Goal: Contribute content

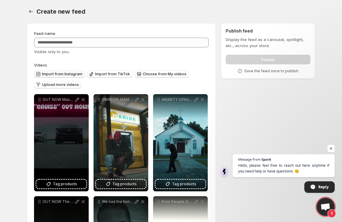
click at [72, 74] on span "Import from Instagram" at bounding box center [62, 74] width 40 height 5
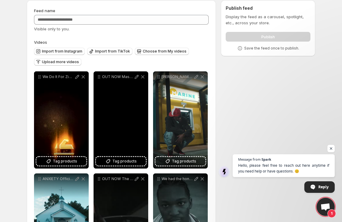
scroll to position [30, 0]
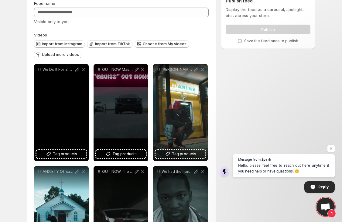
click at [62, 117] on div "We Do It For Zion Official Trailer This powerful documentary tells the heartfel…" at bounding box center [61, 112] width 55 height 97
click at [55, 91] on div "We Do It For Zion Official Trailer This powerful documentary tells the heartfel…" at bounding box center [61, 112] width 55 height 97
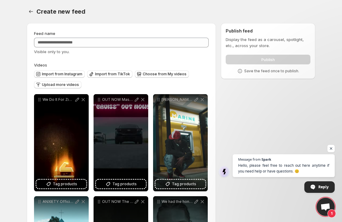
scroll to position [0, 0]
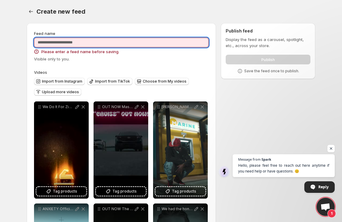
click at [82, 42] on input "Feed name" at bounding box center [121, 43] width 175 height 10
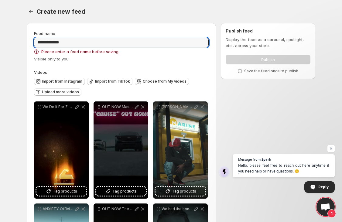
type input "**********"
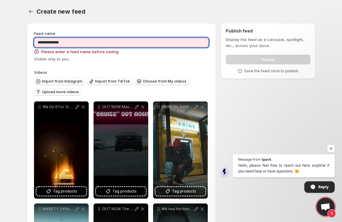
click at [241, 2] on div "Create new feed. This page is ready Create new feed" at bounding box center [171, 11] width 289 height 23
click at [127, 47] on input "**********" at bounding box center [121, 43] width 175 height 10
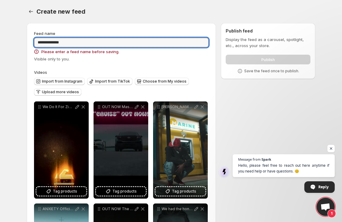
scroll to position [8, 0]
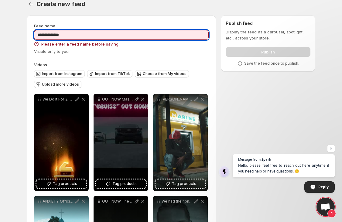
click at [73, 50] on div "Visible only to you." at bounding box center [121, 51] width 175 height 6
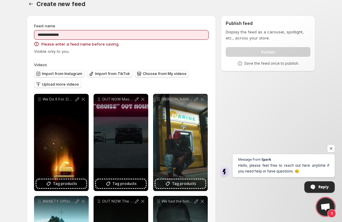
scroll to position [0, 0]
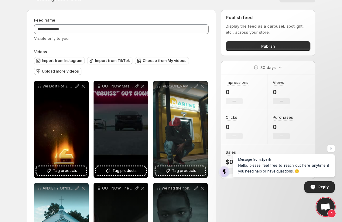
scroll to position [17, 0]
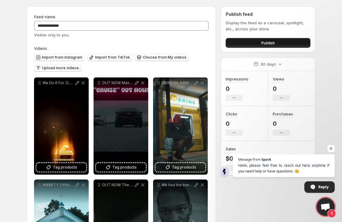
click at [248, 41] on button "Publish" at bounding box center [268, 43] width 85 height 10
click at [240, 41] on button "Publish" at bounding box center [268, 43] width 85 height 10
